Goal: Transaction & Acquisition: Download file/media

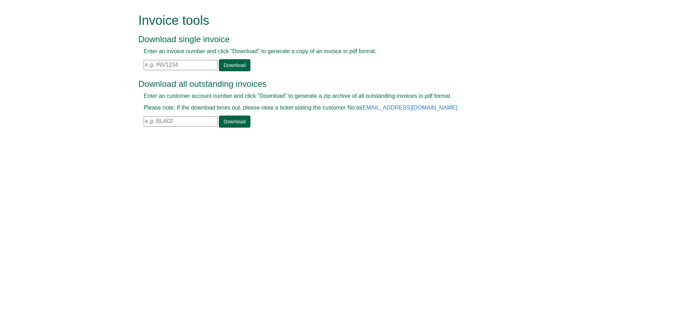
click at [174, 66] on input "text" at bounding box center [181, 65] width 74 height 10
paste input "INV1225724"
click at [222, 67] on link "Download" at bounding box center [234, 65] width 31 height 12
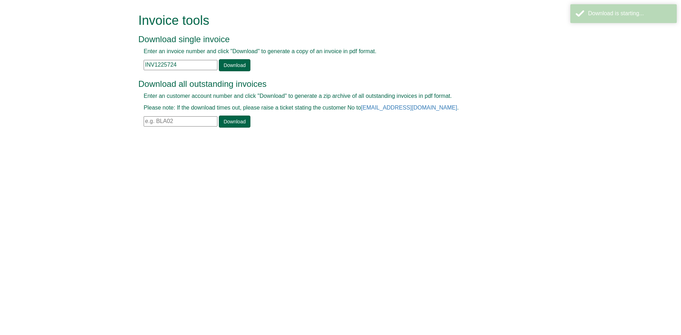
click at [196, 63] on input "INV1225724" at bounding box center [181, 65] width 74 height 10
paste input "337396"
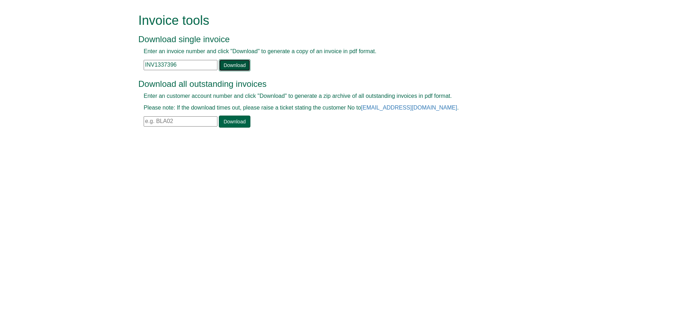
click at [231, 62] on link "Download" at bounding box center [234, 65] width 31 height 12
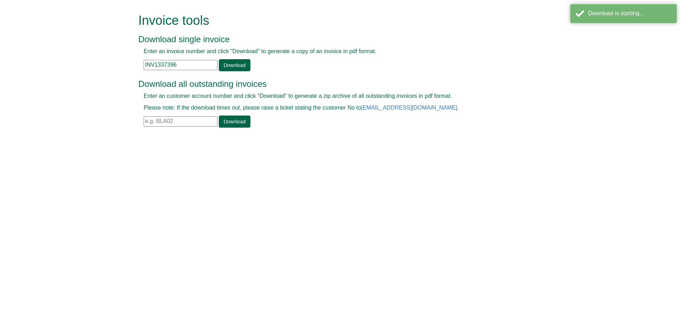
click at [185, 65] on input "INV1337396" at bounding box center [181, 65] width 74 height 10
paste input "56085"
type input "INV1356085"
click at [233, 60] on link "Download" at bounding box center [234, 65] width 31 height 12
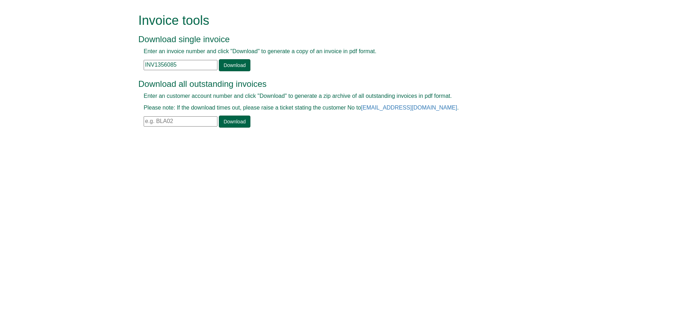
click at [456, 98] on p "Enter an customer account number and click "Download" to generate a zip archive…" at bounding box center [333, 96] width 378 height 8
